Goal: Check status: Check status

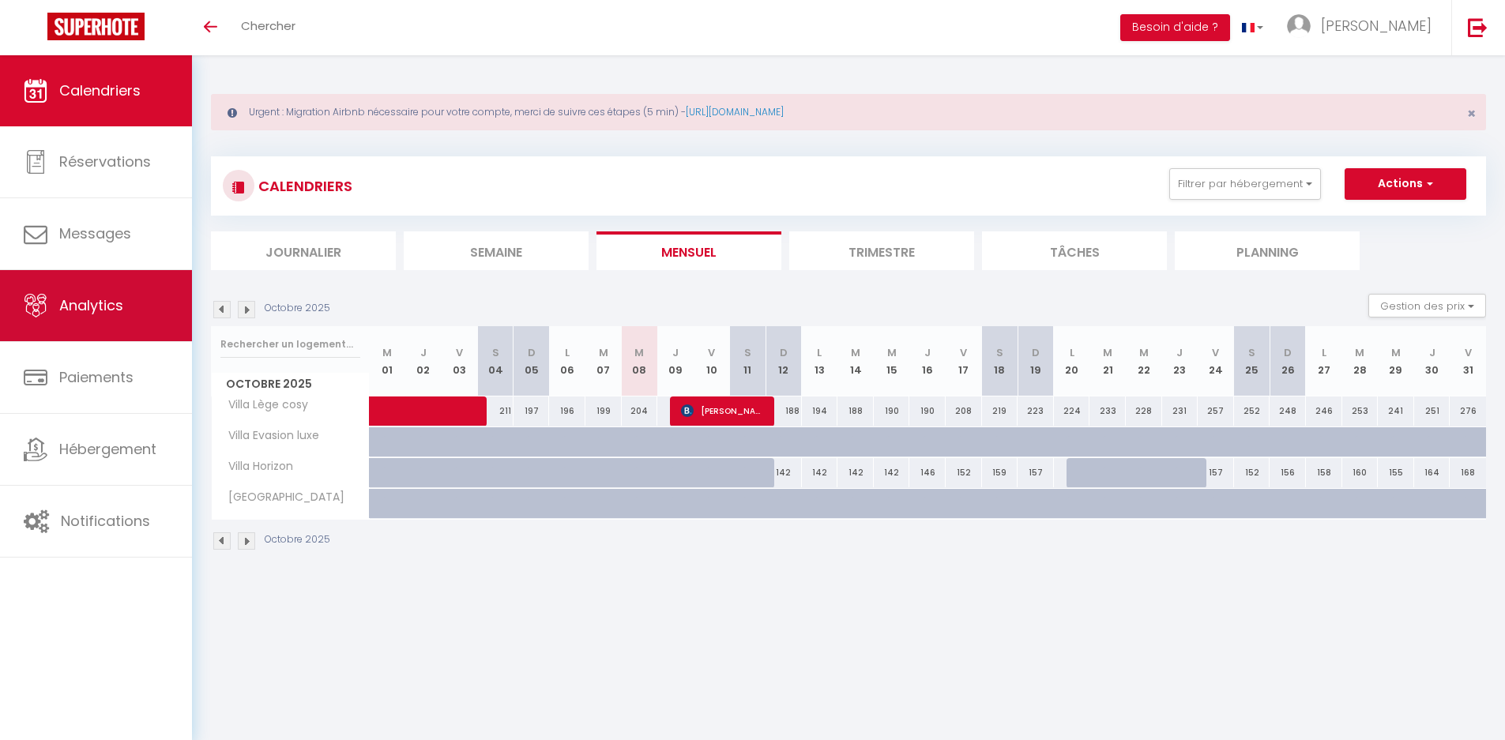
click at [93, 314] on span "Analytics" at bounding box center [91, 305] width 64 height 20
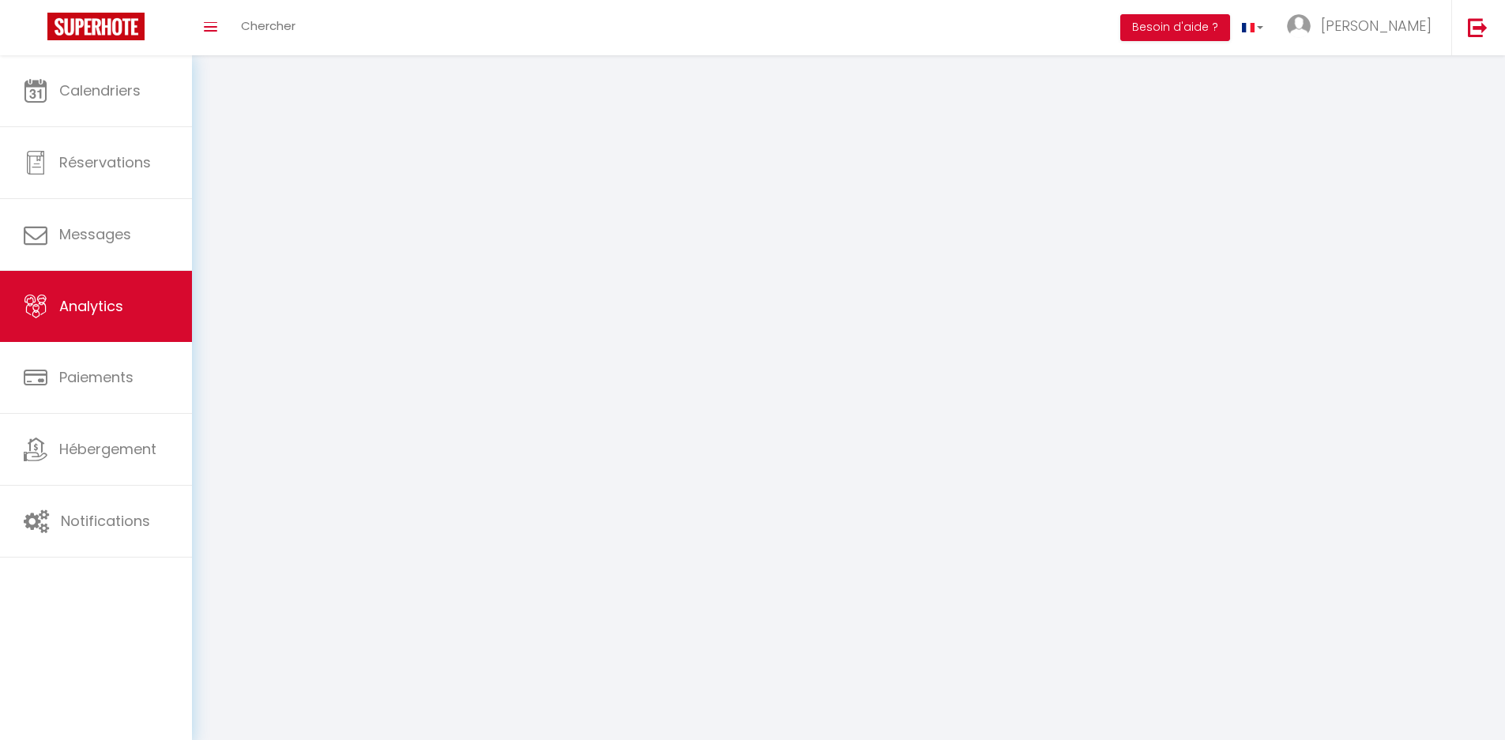
select select "2025"
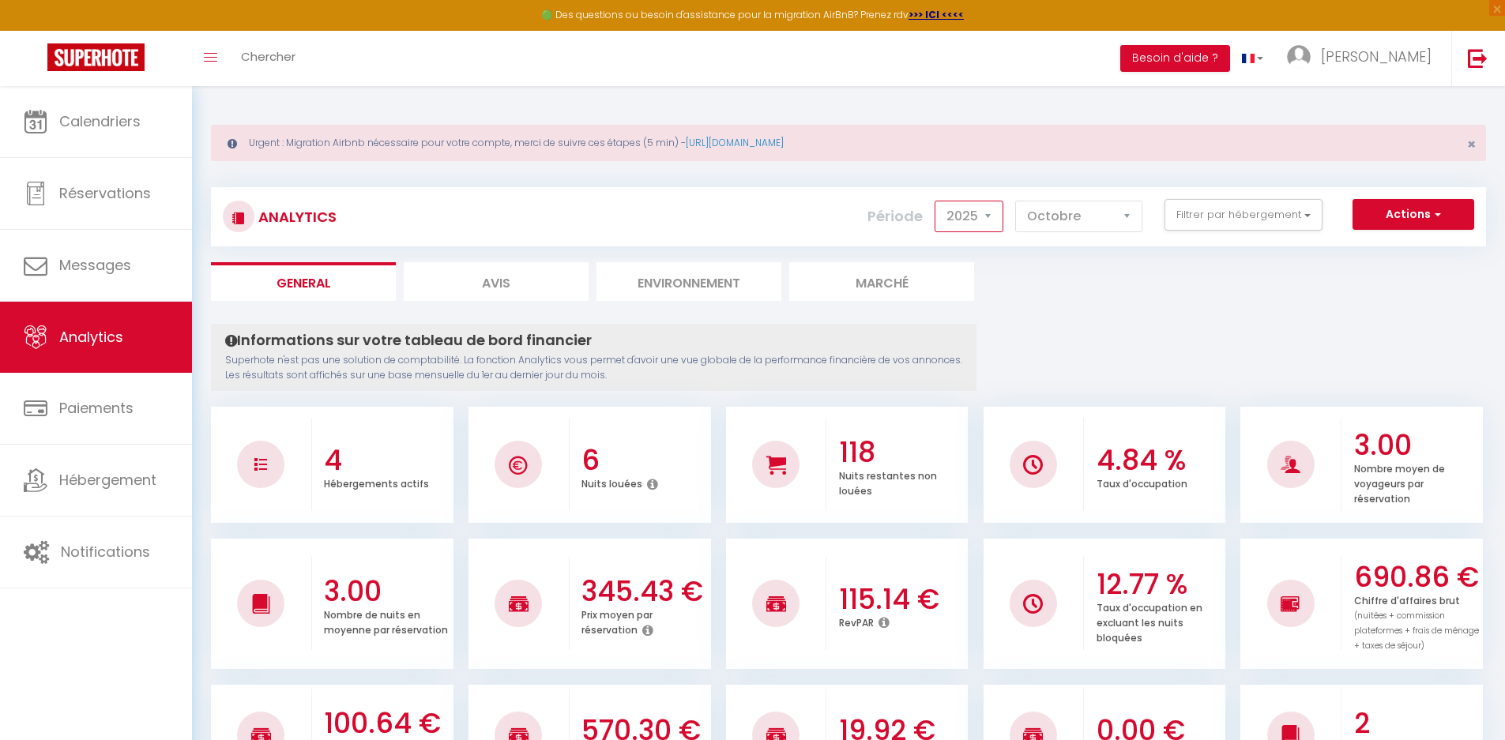
click at [997, 219] on select "2014 2015 2016 2017 2018 2019 2020 2021 2022 2023 2024 2025 2026 2027" at bounding box center [969, 217] width 69 height 32
click at [936, 201] on select "2014 2015 2016 2017 2018 2019 2020 2021 2022 2023 2024 2025 2026 2027" at bounding box center [969, 217] width 69 height 32
click at [1075, 212] on select "[PERSON_NAME] Mars Avril Mai Juin Juillet Août Septembre Octobre Novembre Décem…" at bounding box center [1078, 217] width 127 height 32
click at [1016, 201] on select "[PERSON_NAME] Mars Avril Mai Juin Juillet Août Septembre Octobre Novembre Décem…" at bounding box center [1078, 217] width 127 height 32
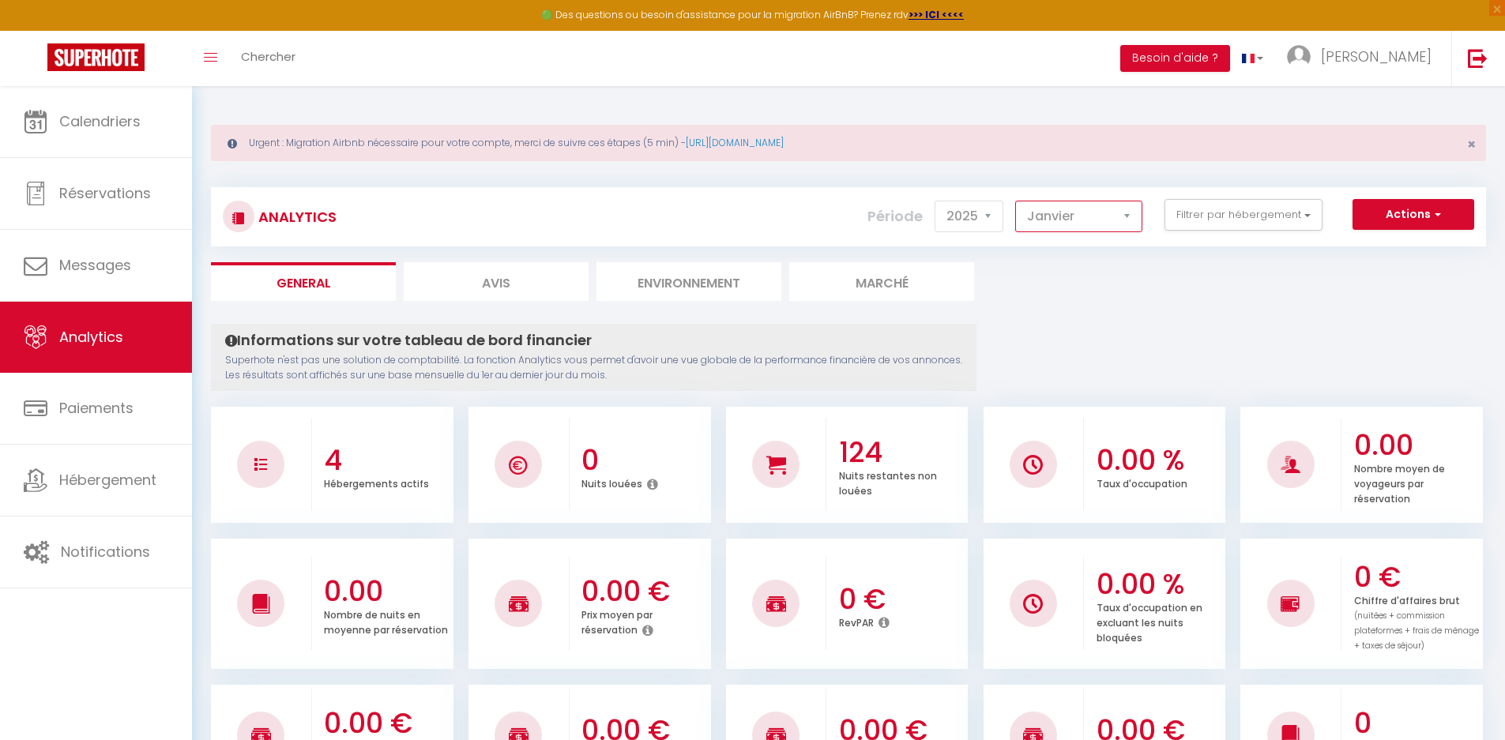
click at [1041, 216] on select "[PERSON_NAME] Mars Avril Mai Juin Juillet Août Septembre Octobre Novembre Décem…" at bounding box center [1078, 217] width 127 height 32
select select "5"
click at [1016, 201] on select "[PERSON_NAME] Mars Avril Mai Juin Juillet Août Septembre Octobre Novembre Décem…" at bounding box center [1078, 217] width 127 height 32
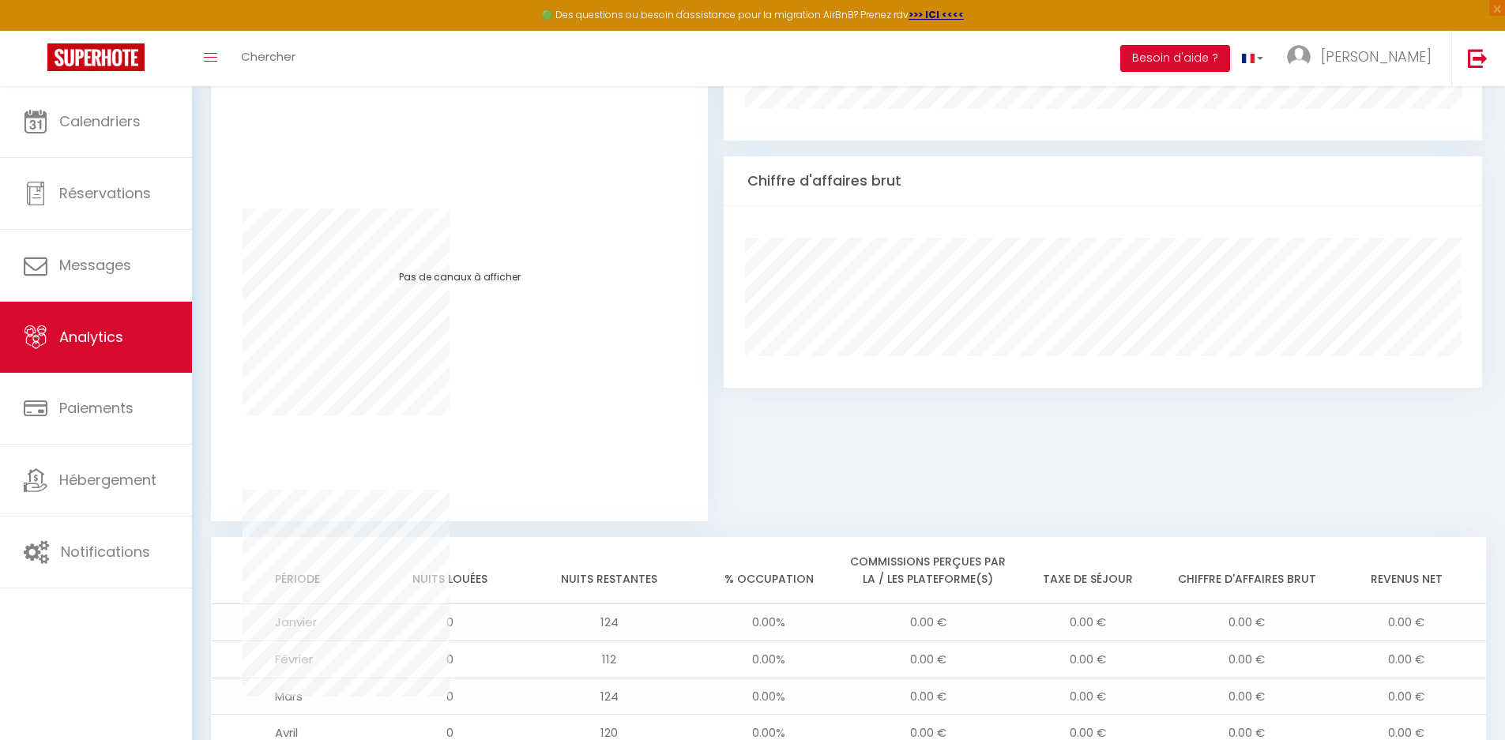
scroll to position [1287, 0]
